Goal: Check status: Check status

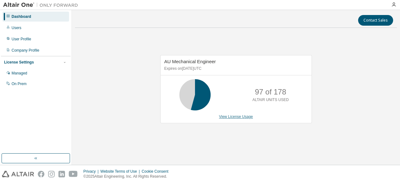
click at [233, 116] on link "View License Usage" at bounding box center [236, 116] width 34 height 4
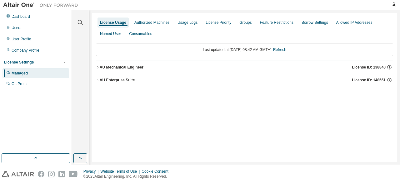
click at [138, 67] on div "AU Mechanical Engineer" at bounding box center [122, 67] width 44 height 5
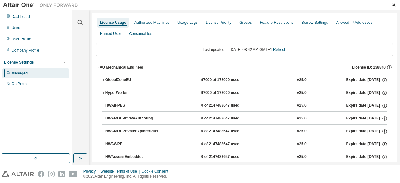
click at [230, 99] on button "HWAIFPBS 0 of 2147483647 used v25.0 Expire date: 2025-11-24" at bounding box center [246, 106] width 282 height 14
click at [152, 80] on div "GlobalZoneEU" at bounding box center [133, 80] width 56 height 6
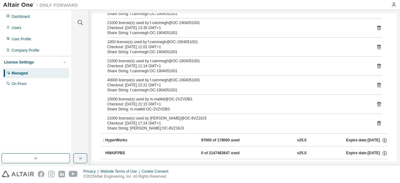
scroll to position [273, 0]
